Goal: Navigation & Orientation: Find specific page/section

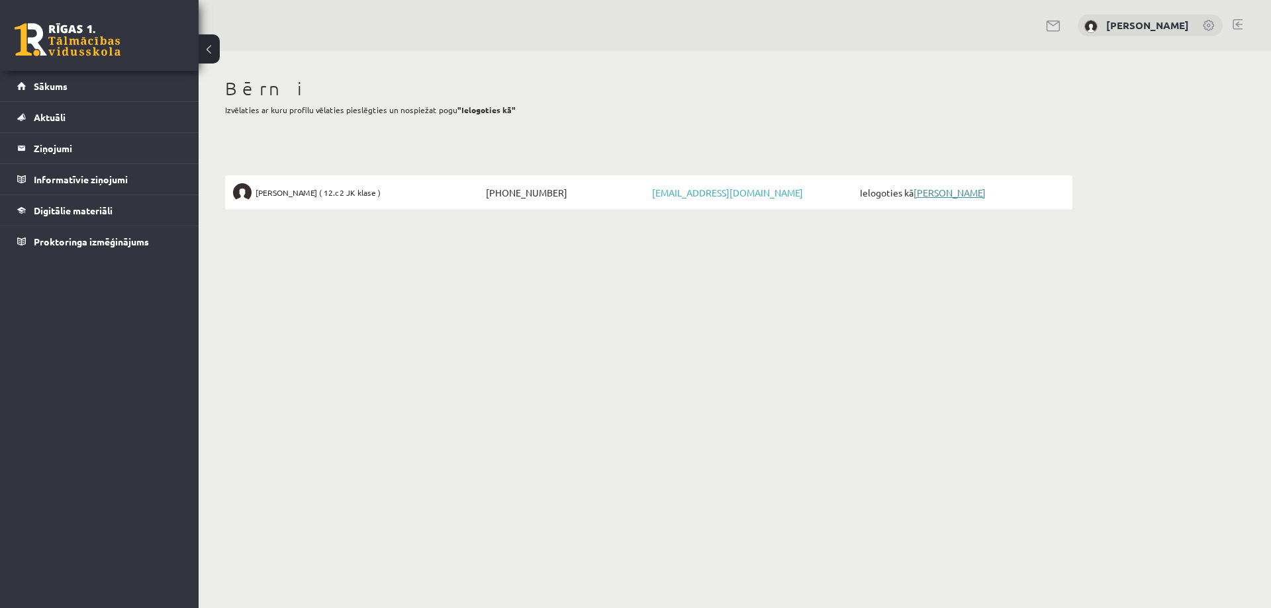
click at [962, 193] on link "[PERSON_NAME]" at bounding box center [949, 193] width 72 height 12
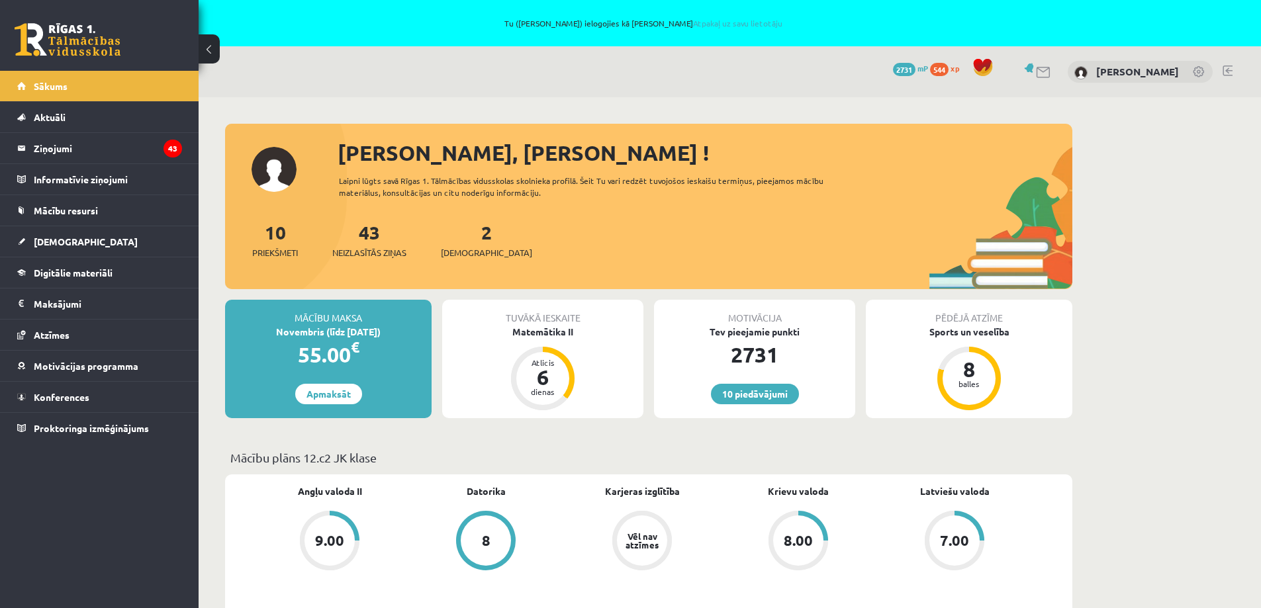
click at [808, 537] on div "8.00" at bounding box center [798, 540] width 29 height 15
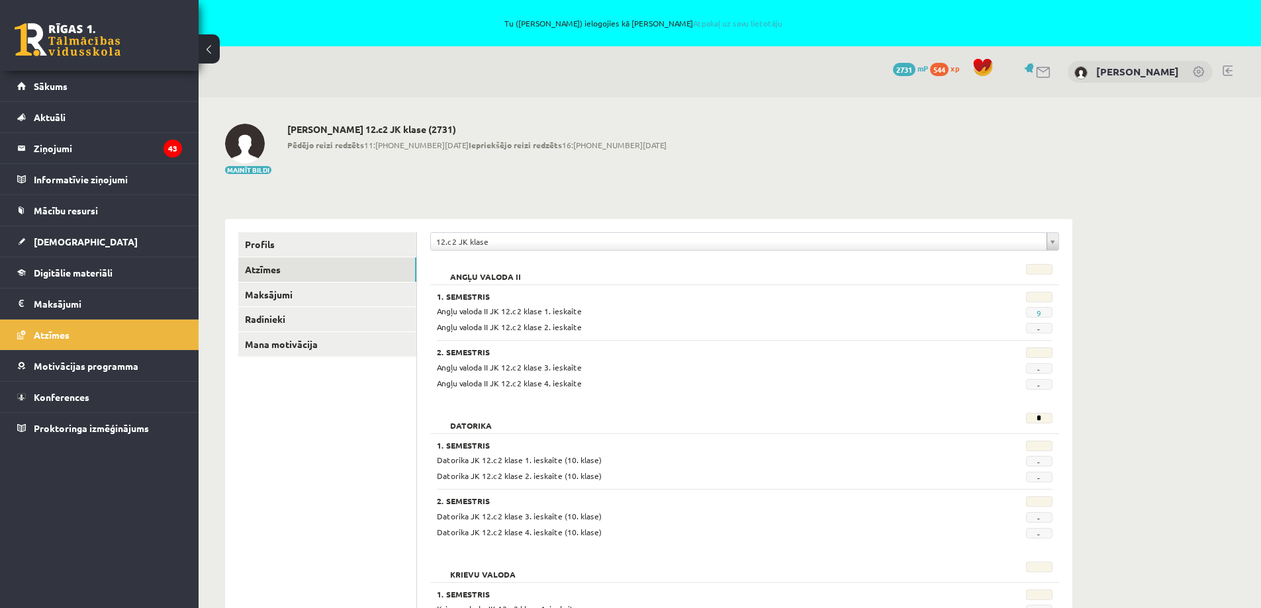
scroll to position [265, 0]
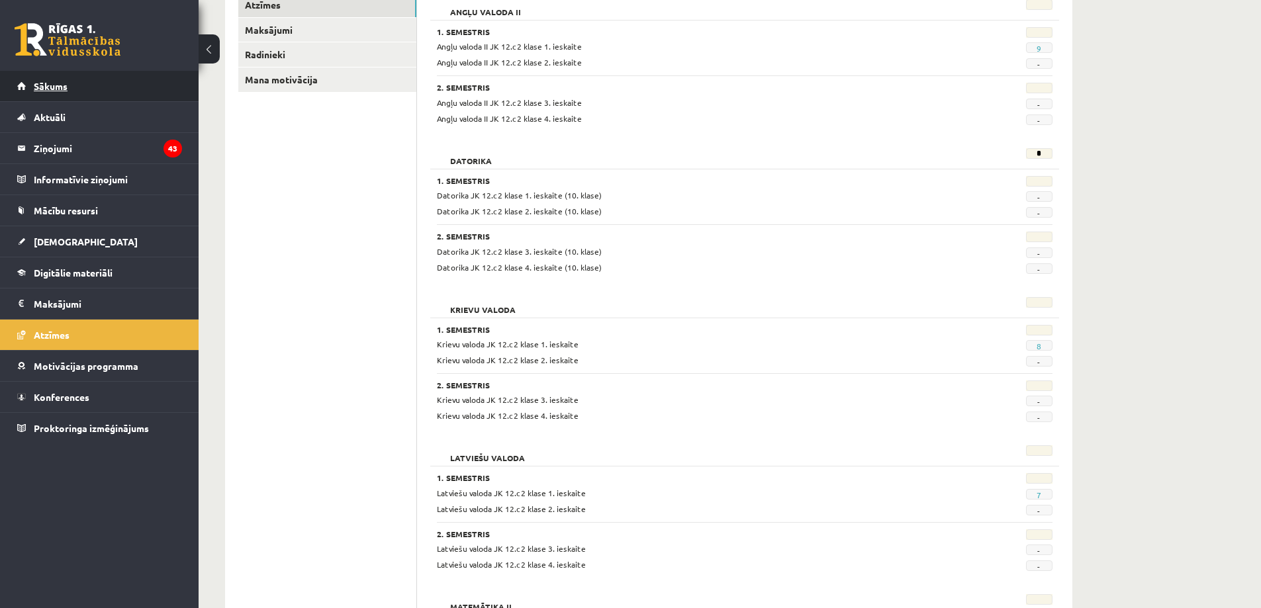
click at [50, 81] on span "Sākums" at bounding box center [51, 86] width 34 height 12
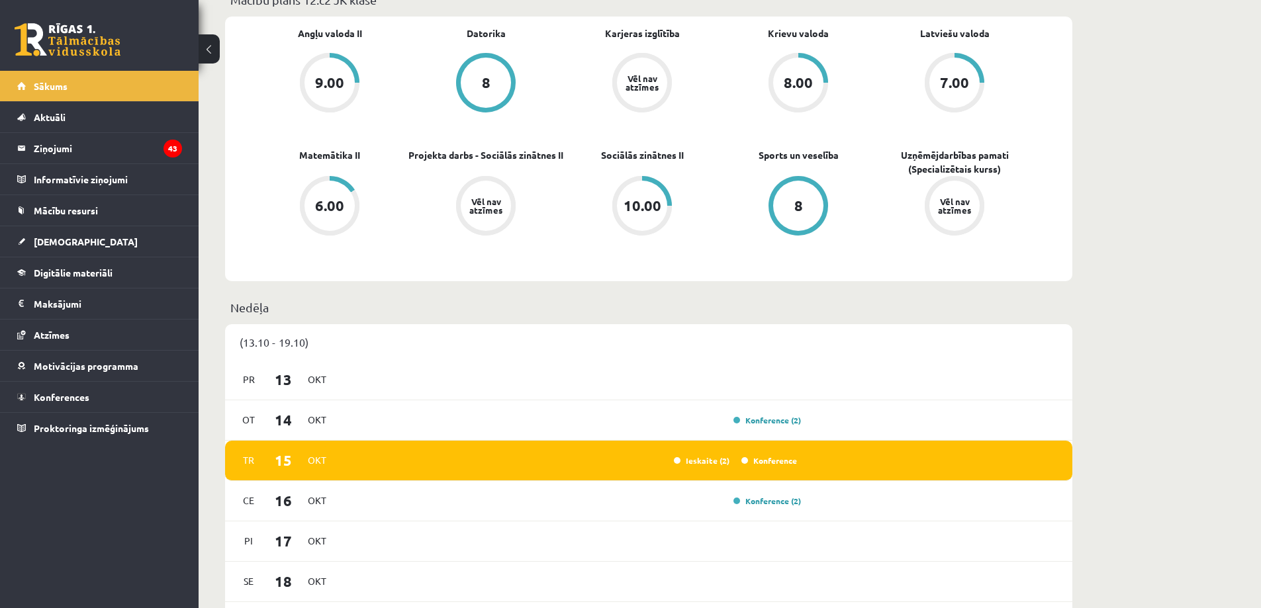
scroll to position [463, 0]
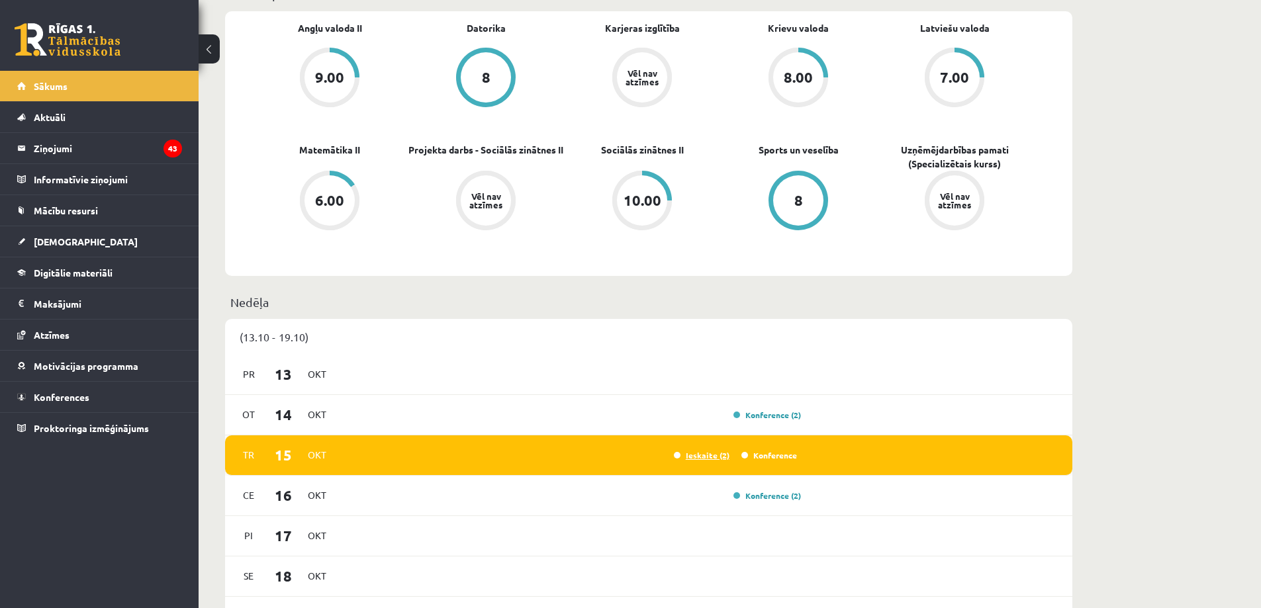
click at [678, 453] on link "Ieskaite (2)" at bounding box center [702, 455] width 56 height 11
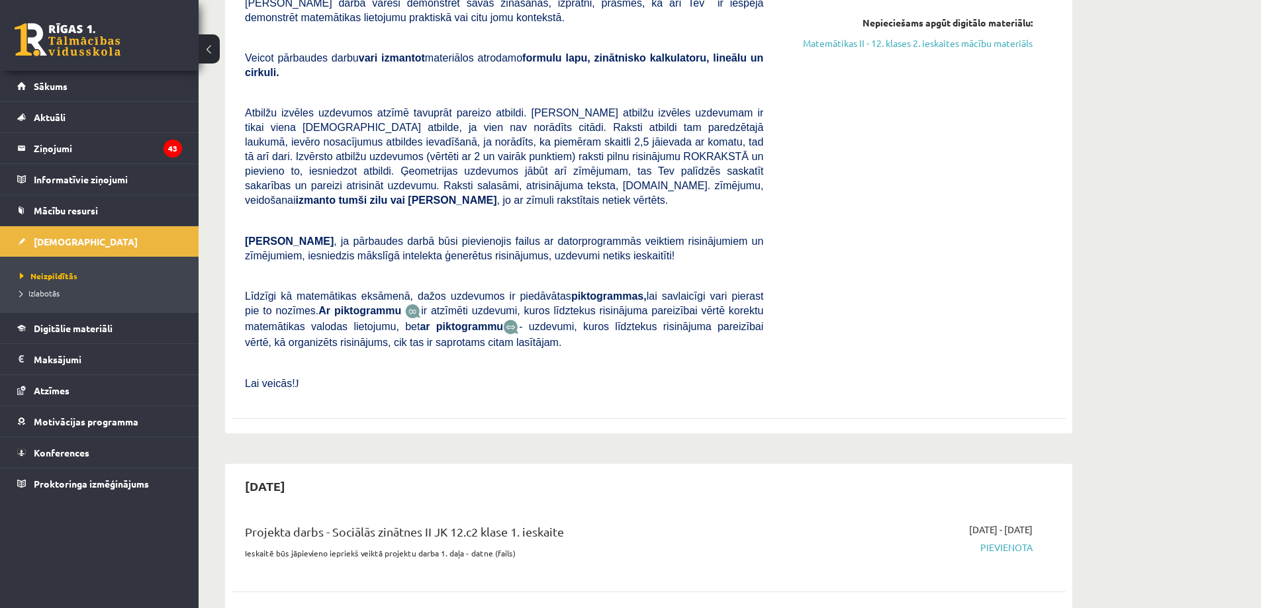
scroll to position [463, 0]
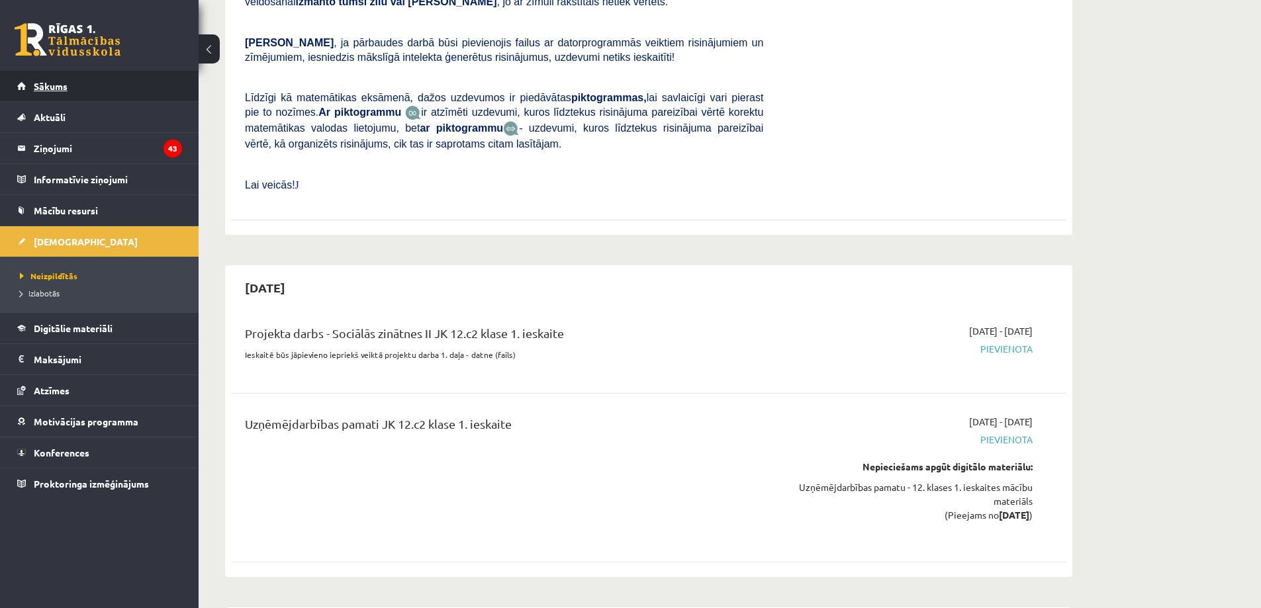
click at [55, 88] on span "Sākums" at bounding box center [51, 86] width 34 height 12
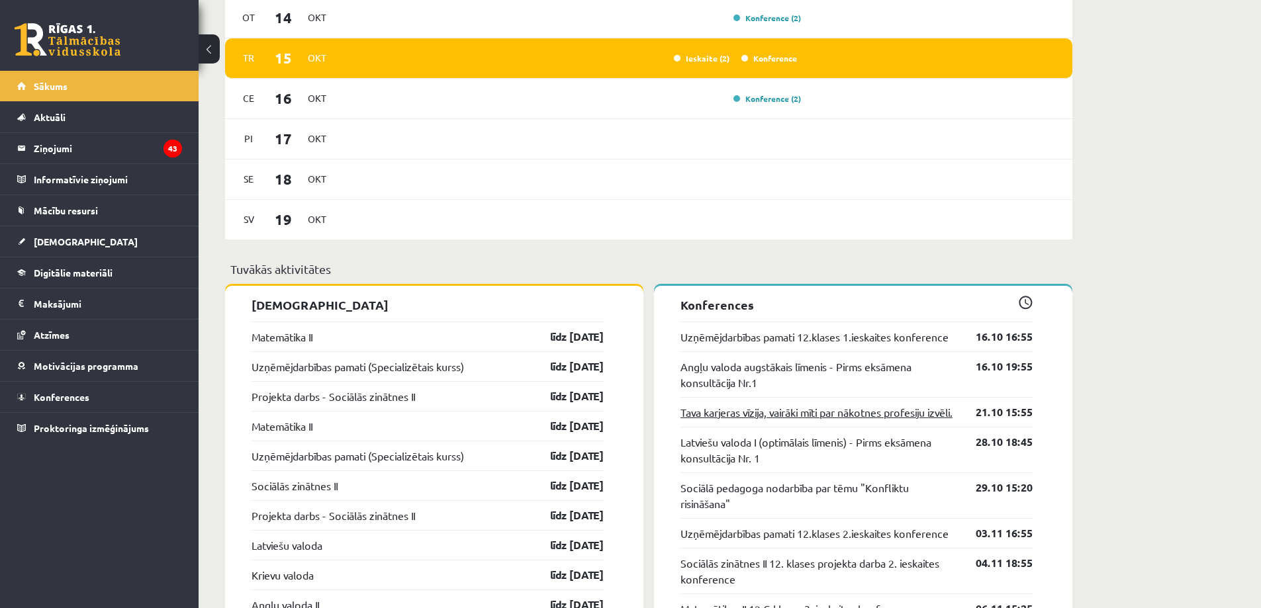
scroll to position [728, 0]
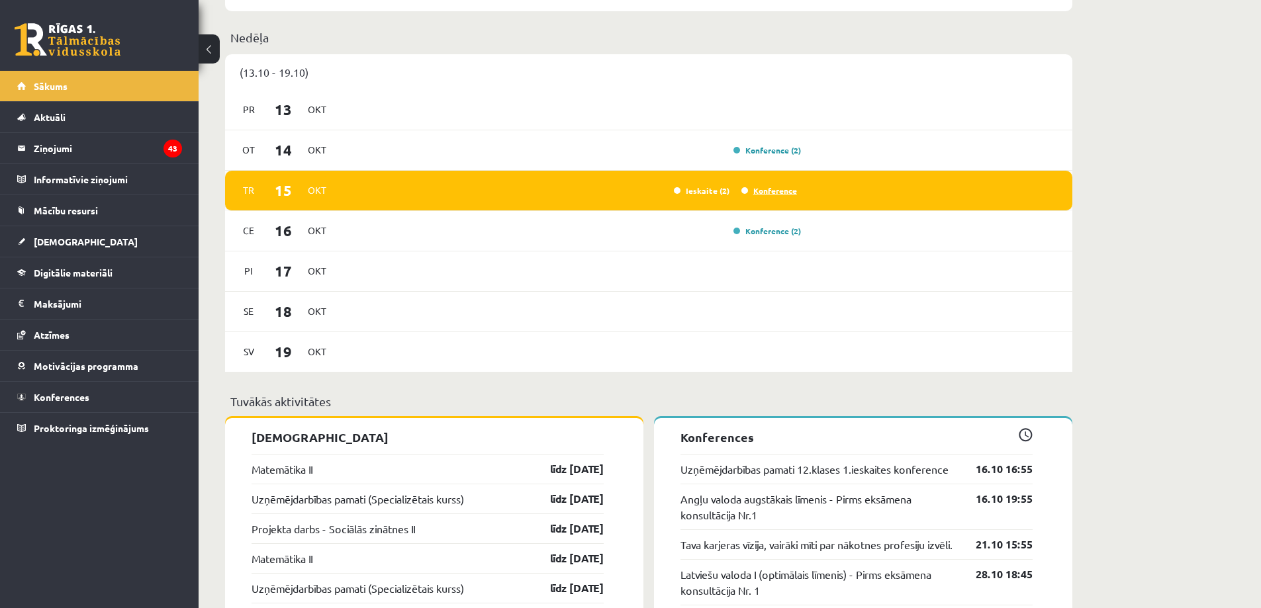
click at [758, 190] on link "Konference" at bounding box center [769, 190] width 56 height 11
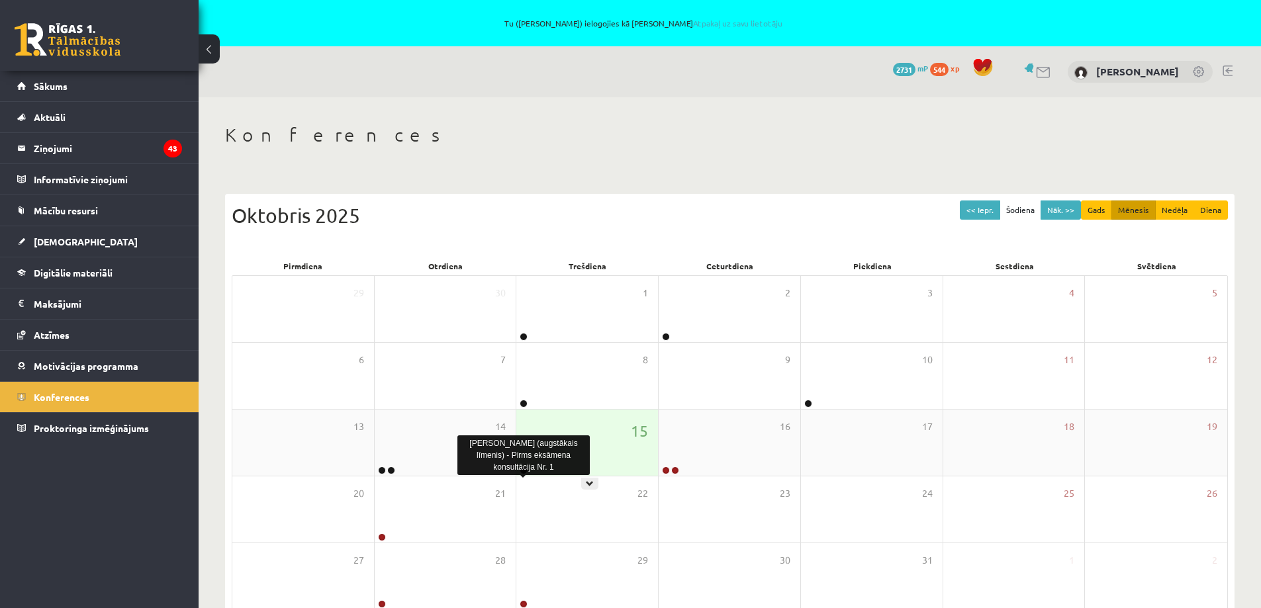
click at [521, 467] on link at bounding box center [524, 471] width 8 height 8
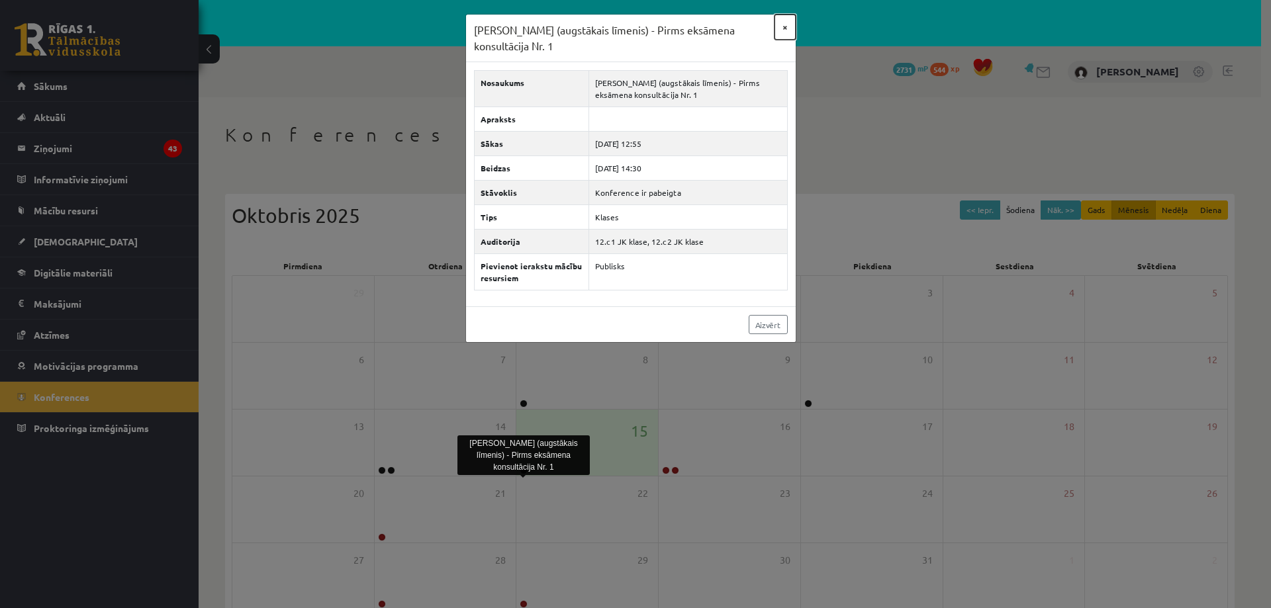
click at [787, 26] on button "×" at bounding box center [784, 27] width 21 height 25
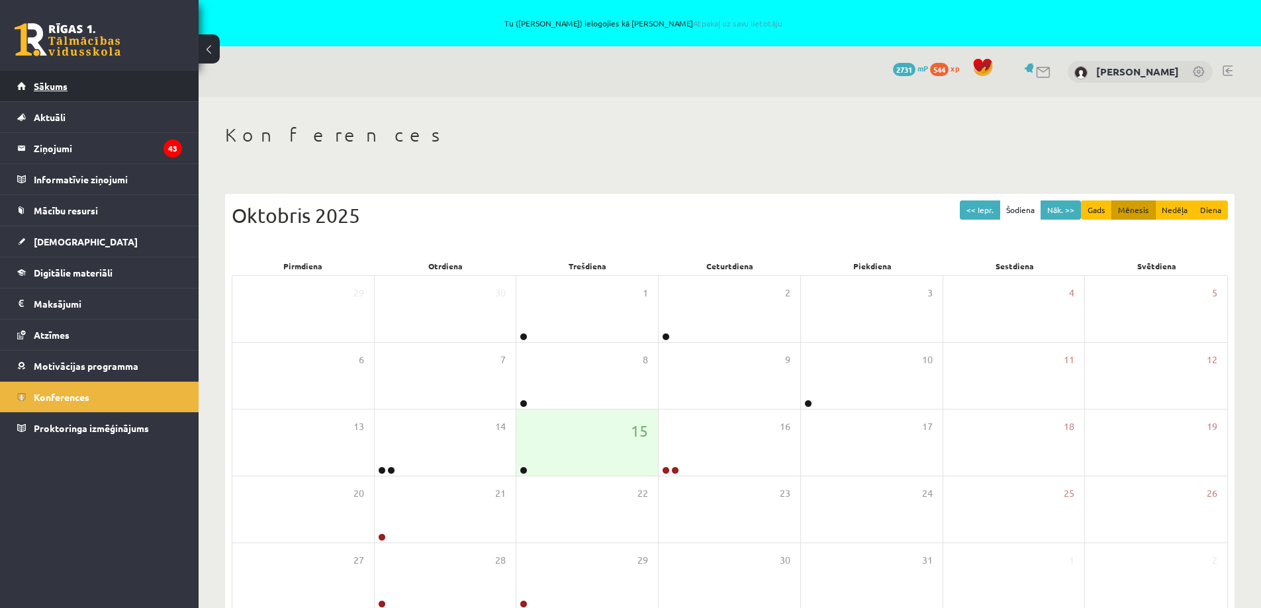
click at [44, 81] on span "Sākums" at bounding box center [51, 86] width 34 height 12
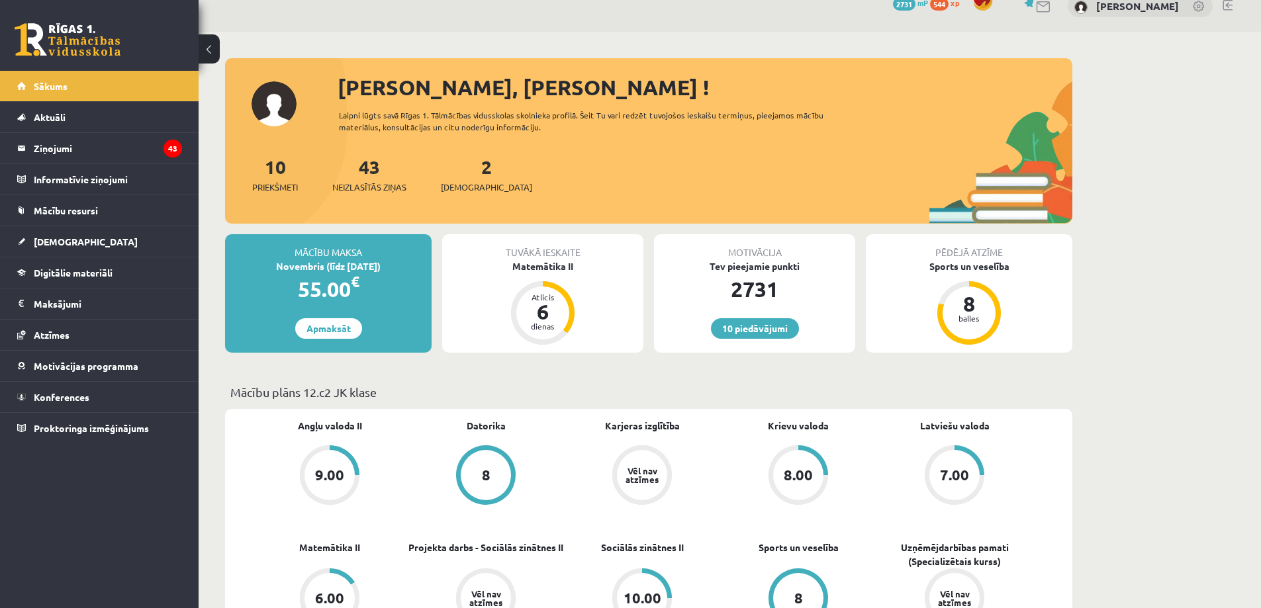
scroll to position [66, 0]
click at [353, 175] on div "43 Neizlasītās ziņas" at bounding box center [369, 172] width 74 height 41
click at [375, 170] on link "43 Neizlasītās ziņas" at bounding box center [369, 173] width 74 height 39
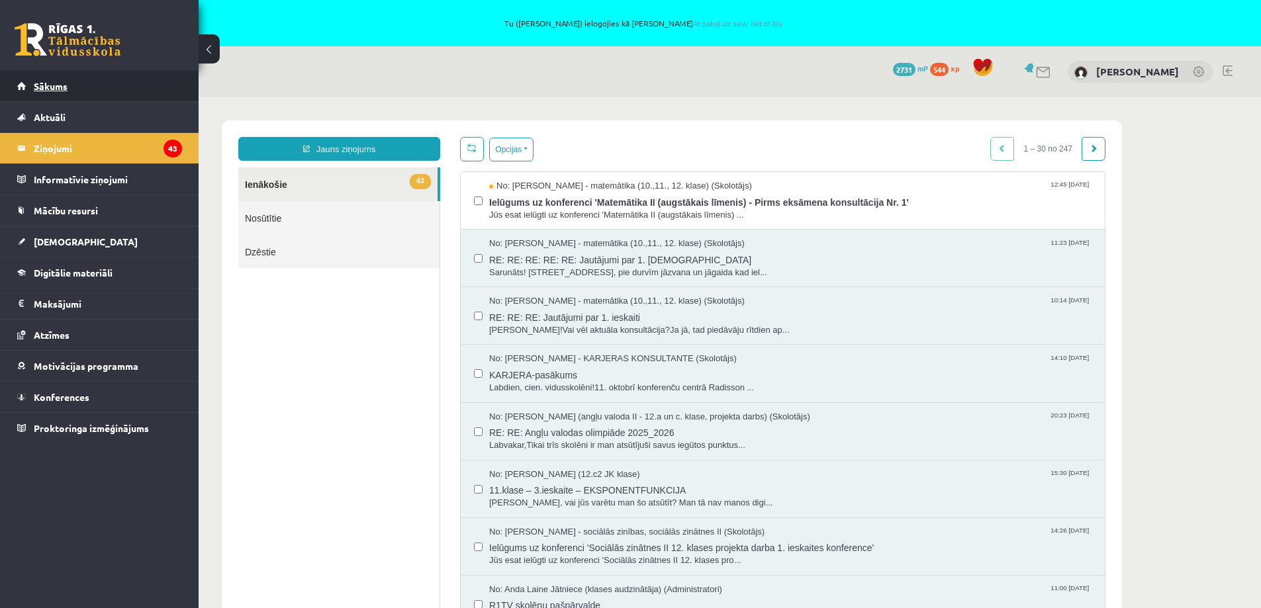
click at [65, 83] on span "Sākums" at bounding box center [51, 86] width 34 height 12
